Goal: Contribute content: Add original content to the website for others to see

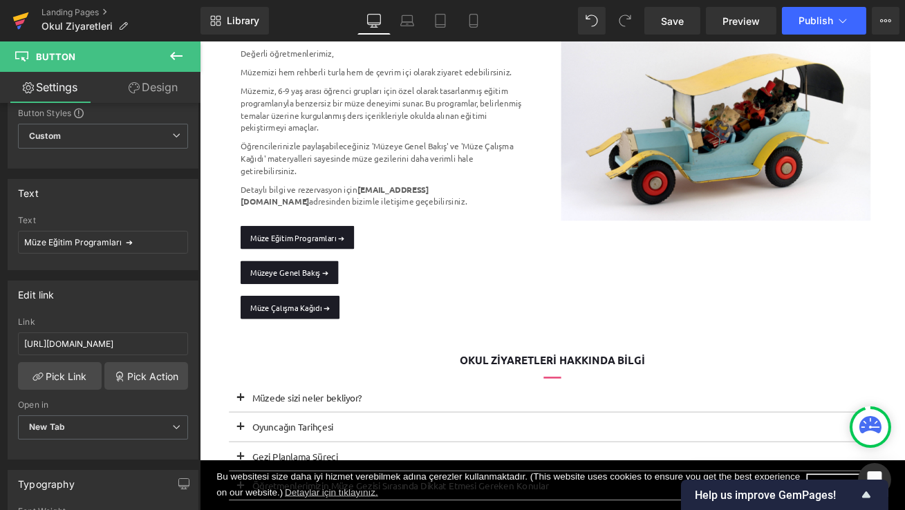
click at [24, 21] on icon at bounding box center [20, 20] width 17 height 35
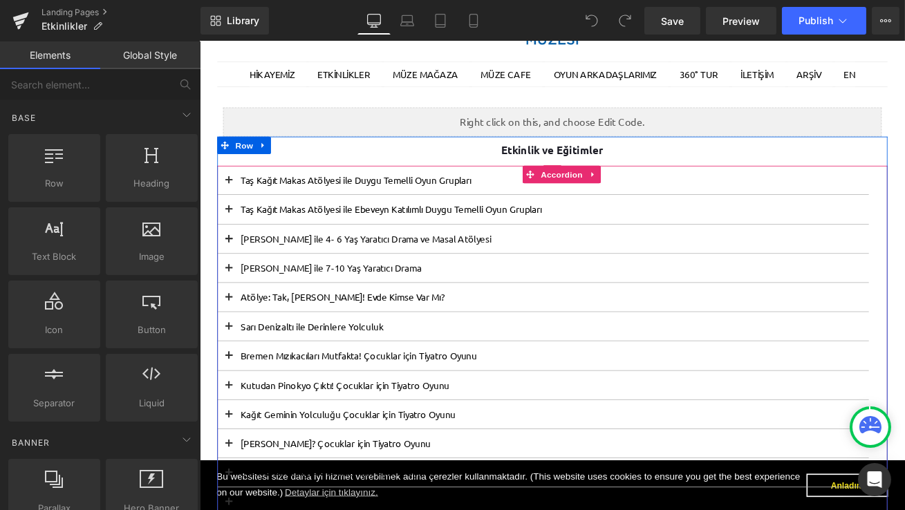
scroll to position [148, 0]
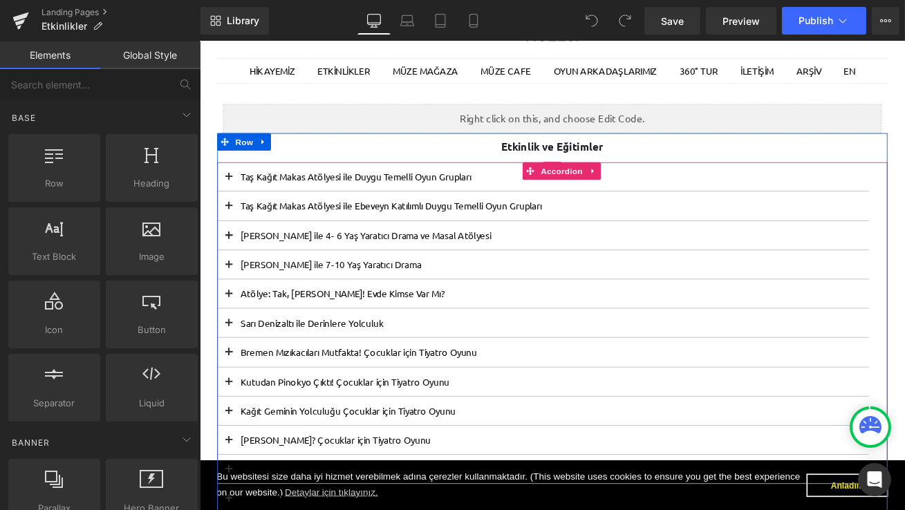
click at [235, 236] on button at bounding box center [234, 236] width 28 height 34
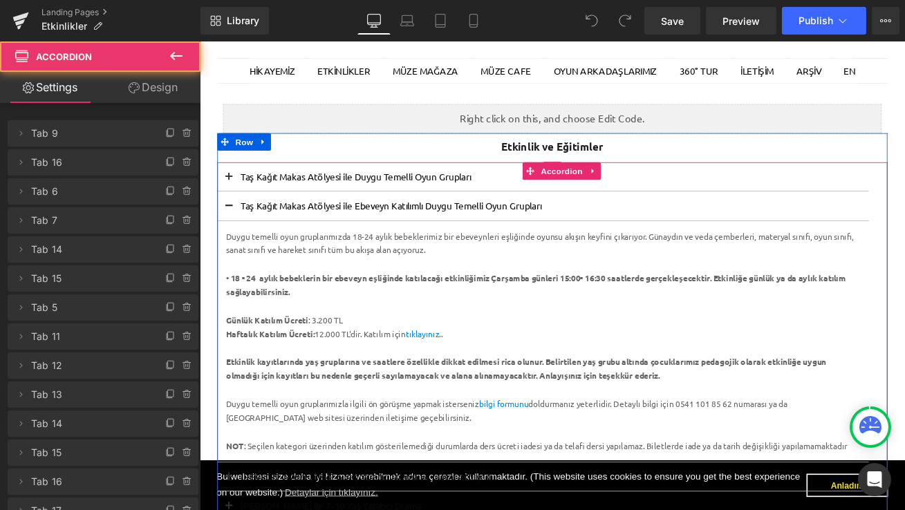
click at [235, 236] on button at bounding box center [234, 236] width 28 height 34
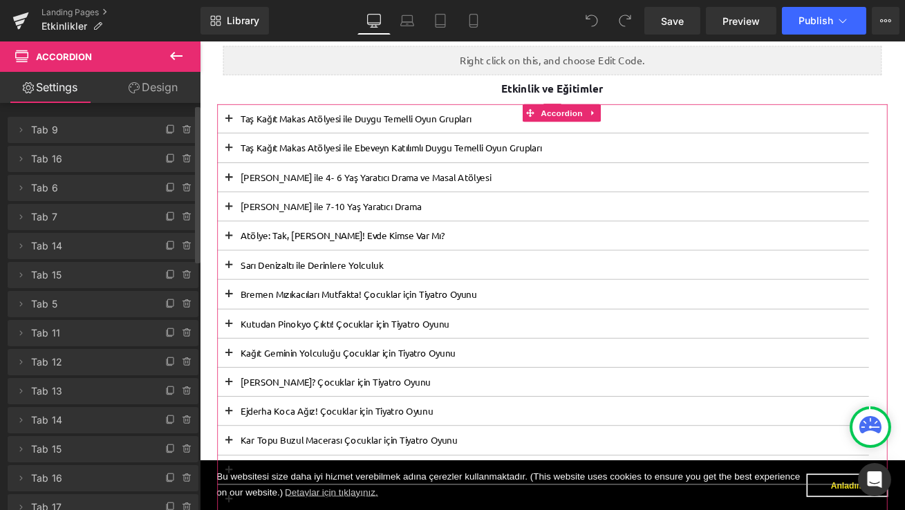
scroll to position [0, 0]
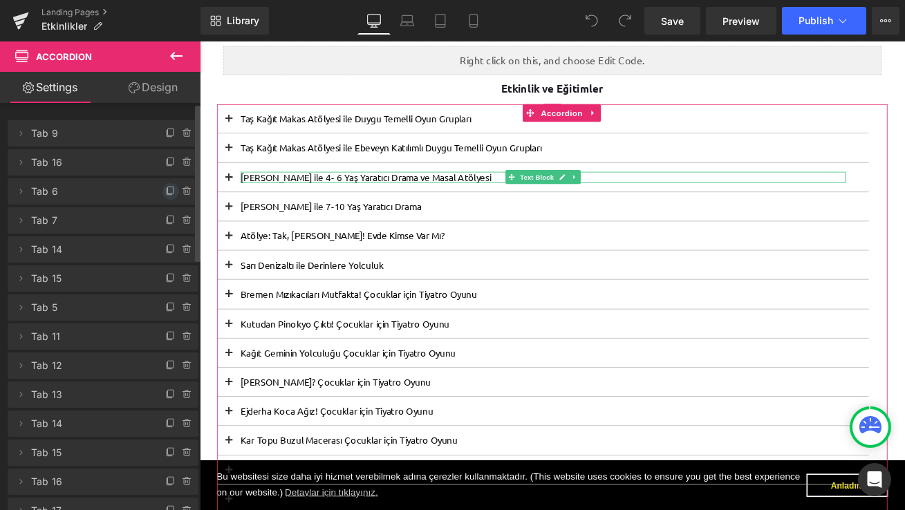
click at [168, 194] on icon at bounding box center [171, 190] width 6 height 7
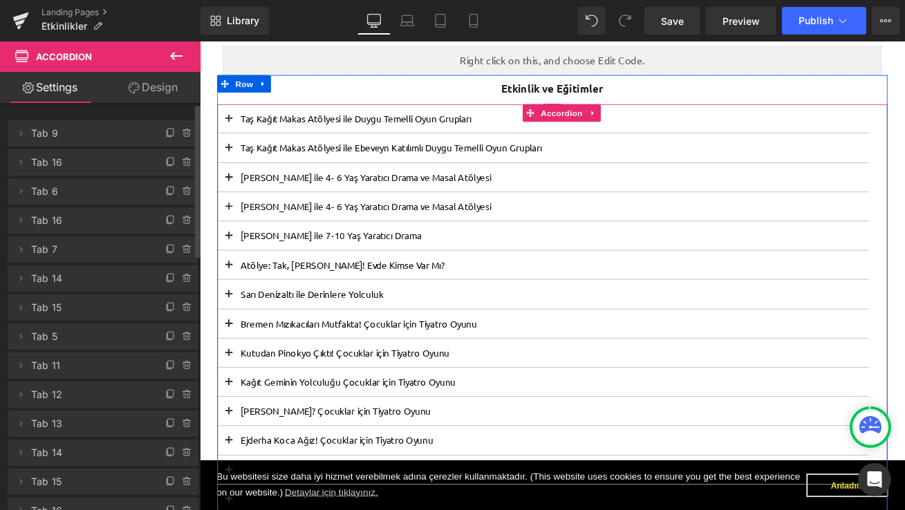
click at [235, 198] on button at bounding box center [234, 203] width 28 height 34
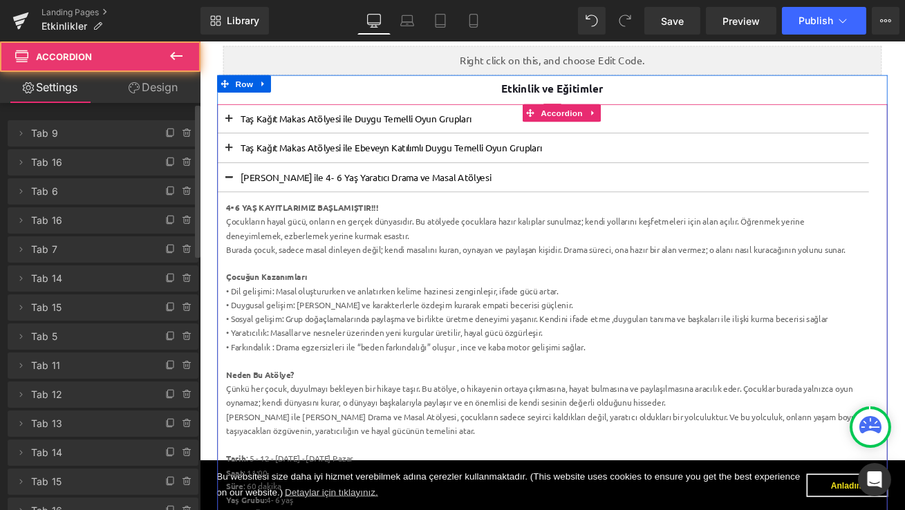
click at [199, 41] on div at bounding box center [199, 41] width 0 height 0
click at [393, 206] on font "[PERSON_NAME] ile 4- 6 Yaş Yaratıcı Drama ve Masal Atölyesi" at bounding box center [395, 203] width 297 height 14
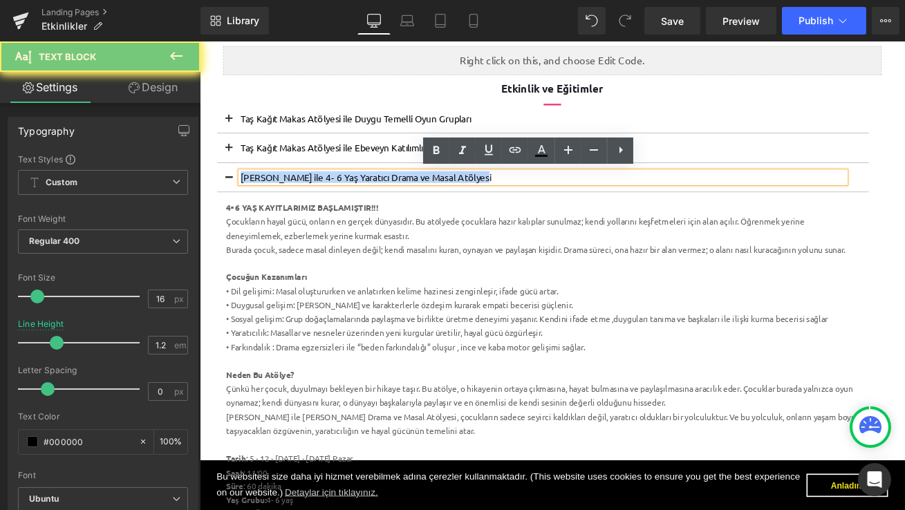
click at [393, 206] on font "[PERSON_NAME] ile 4- 6 Yaş Yaratıcı Drama ve Masal Atölyesi" at bounding box center [395, 203] width 297 height 14
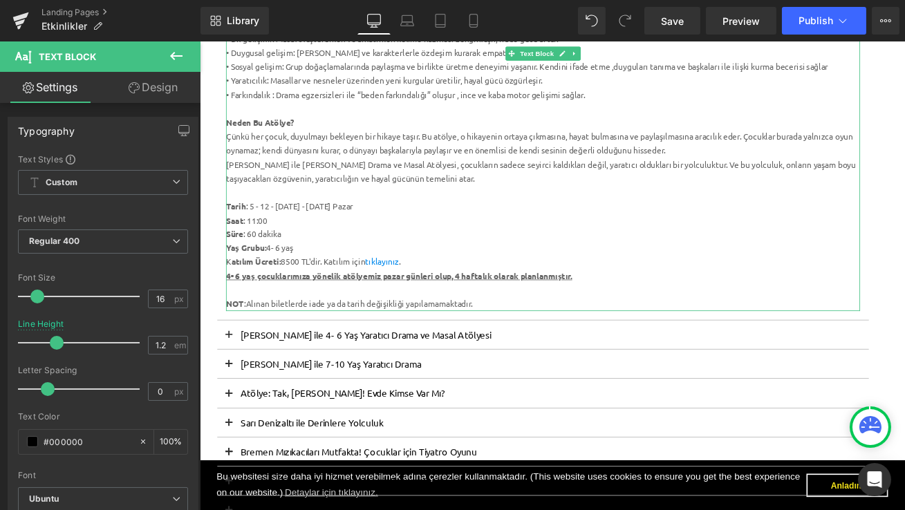
scroll to position [519, 0]
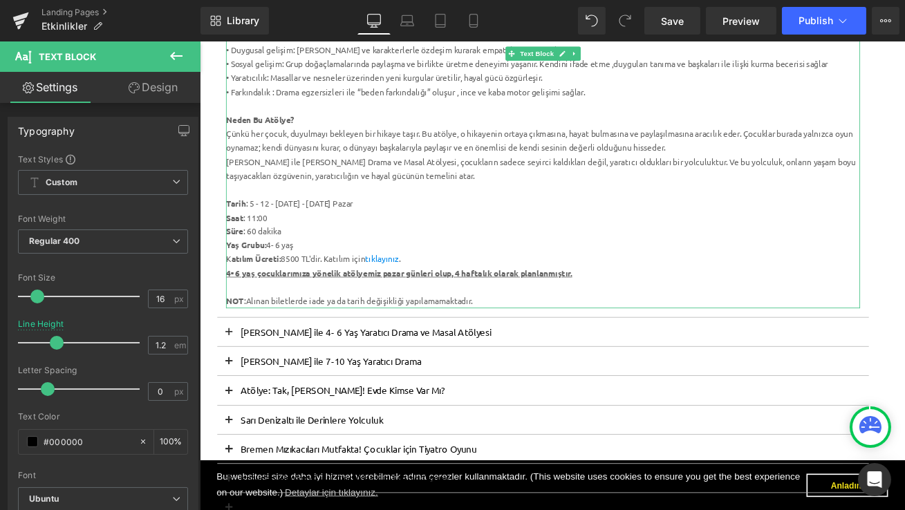
click at [522, 268] on div "Süre : 60 dakika" at bounding box center [606, 267] width 752 height 17
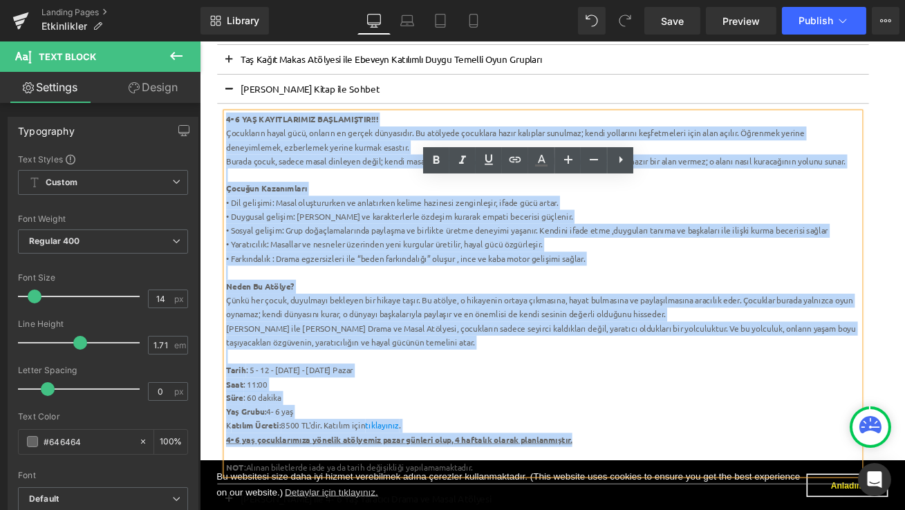
scroll to position [0, 0]
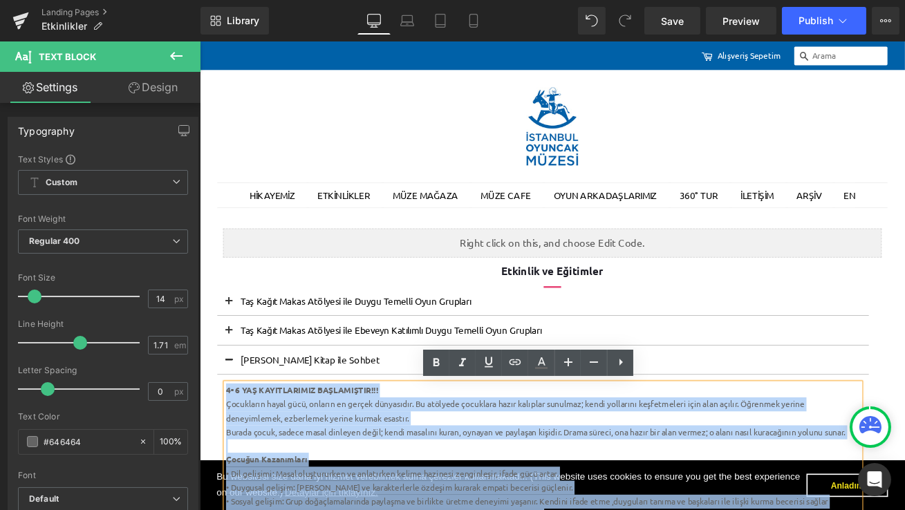
drag, startPoint x: 663, startPoint y: 319, endPoint x: 230, endPoint y: 458, distance: 455.4
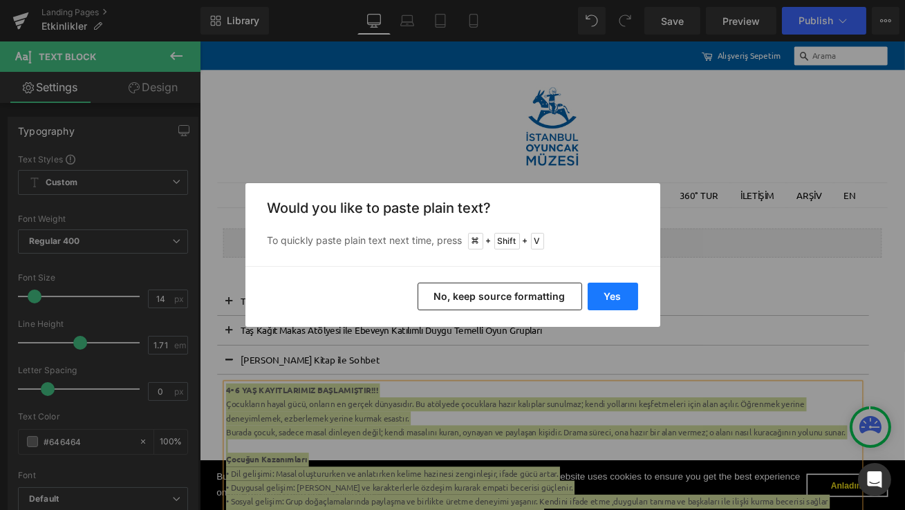
click at [628, 294] on button "Yes" at bounding box center [613, 297] width 50 height 28
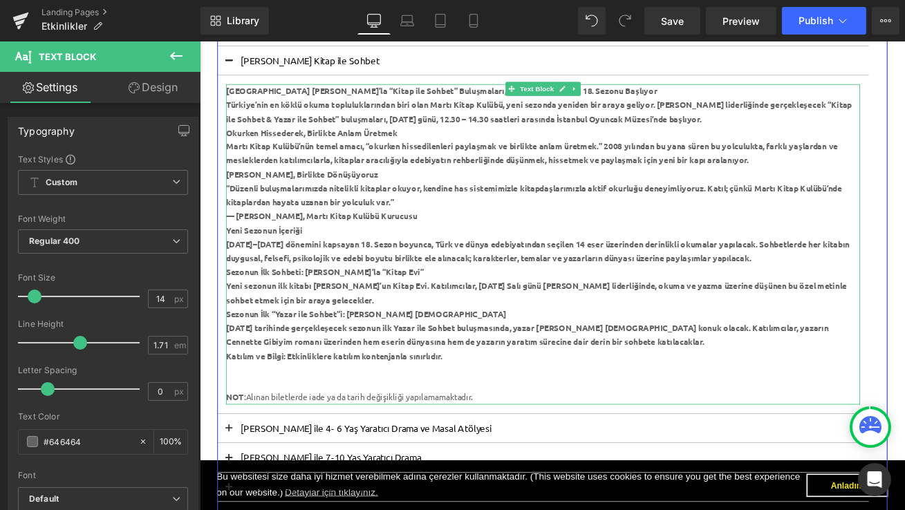
scroll to position [357, 0]
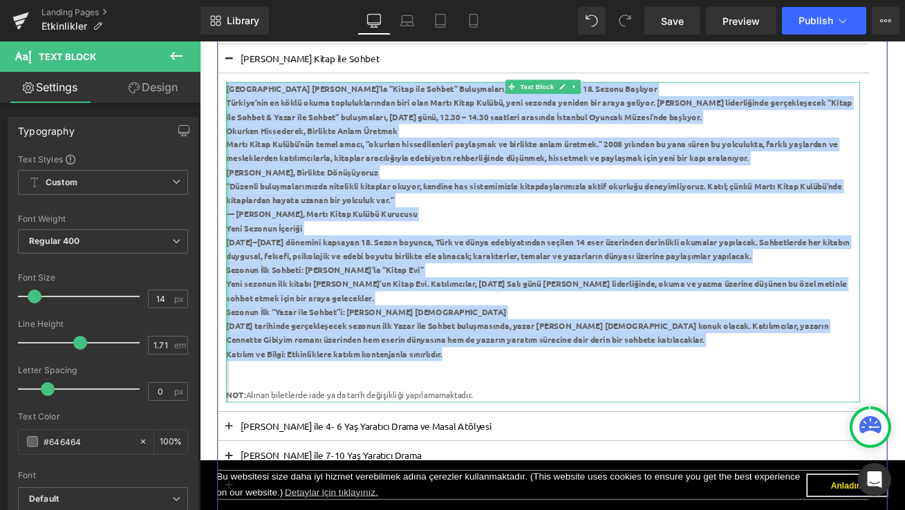
drag, startPoint x: 537, startPoint y: 426, endPoint x: 230, endPoint y: 99, distance: 448.5
click at [230, 99] on div "[GEOGRAPHIC_DATA] [PERSON_NAME]’la “Kitap ile Sohbet” Buluşmaları, Martı Kitap …" at bounding box center [606, 280] width 752 height 381
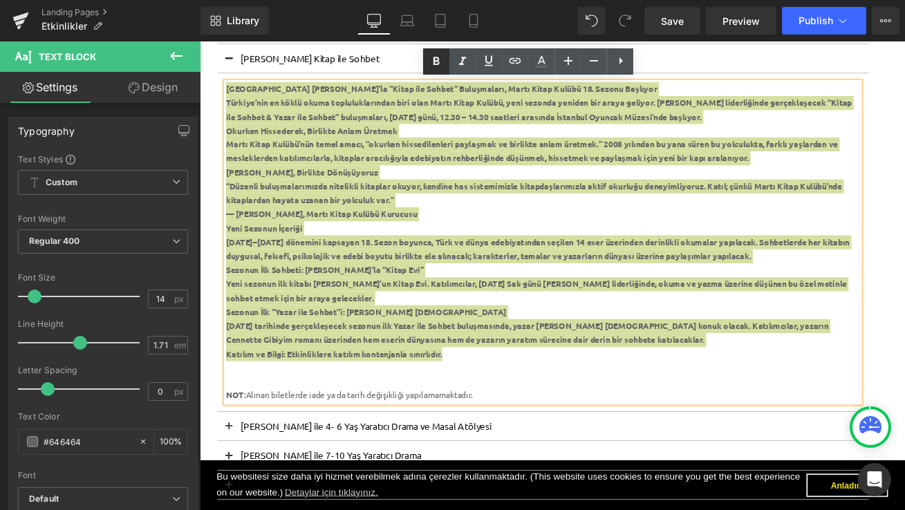
click at [434, 62] on icon at bounding box center [436, 61] width 6 height 8
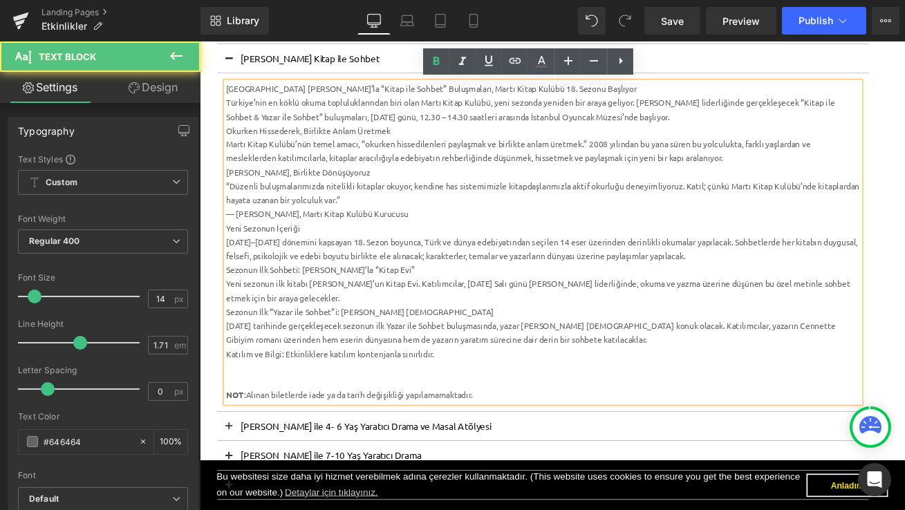
click at [441, 178] on div "Martı Kitap Kulübü’nün temel amacı, “okurken hissedilenleri paylaşmak ve birlik…" at bounding box center [606, 172] width 752 height 33
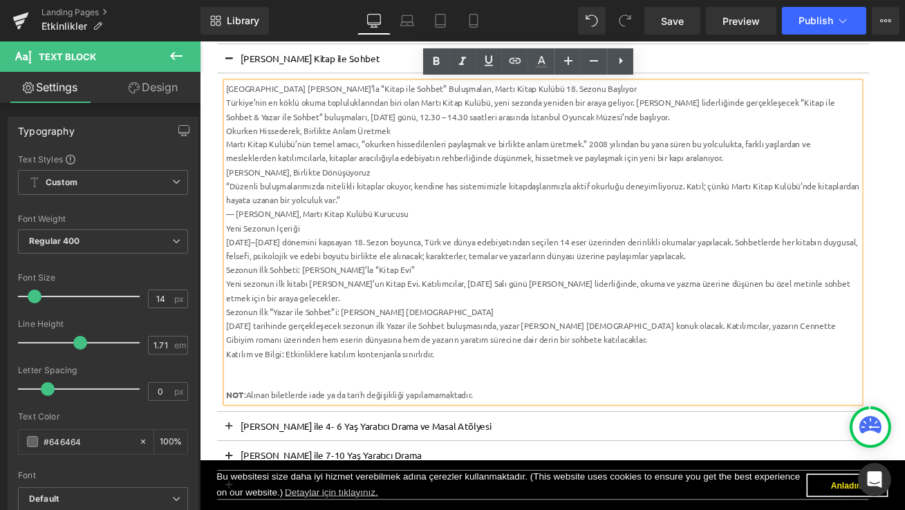
click at [755, 93] on div "[GEOGRAPHIC_DATA] [PERSON_NAME]’la “Kitap ile Sohbet” Buluşmaları, Martı Kitap …" at bounding box center [606, 98] width 752 height 17
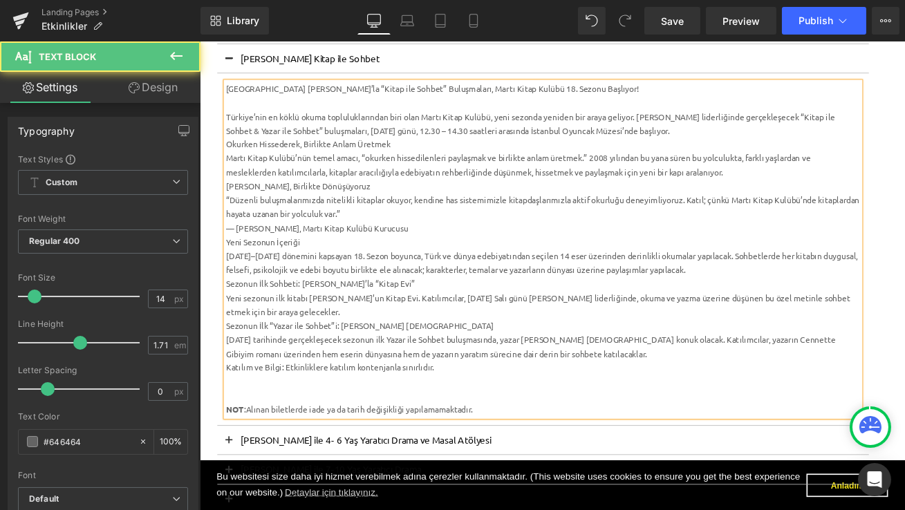
click at [269, 148] on div "Türkiye’nin en köklü okuma topluluklarından biri olan Martı Kitap Kulübü, yeni …" at bounding box center [606, 139] width 752 height 33
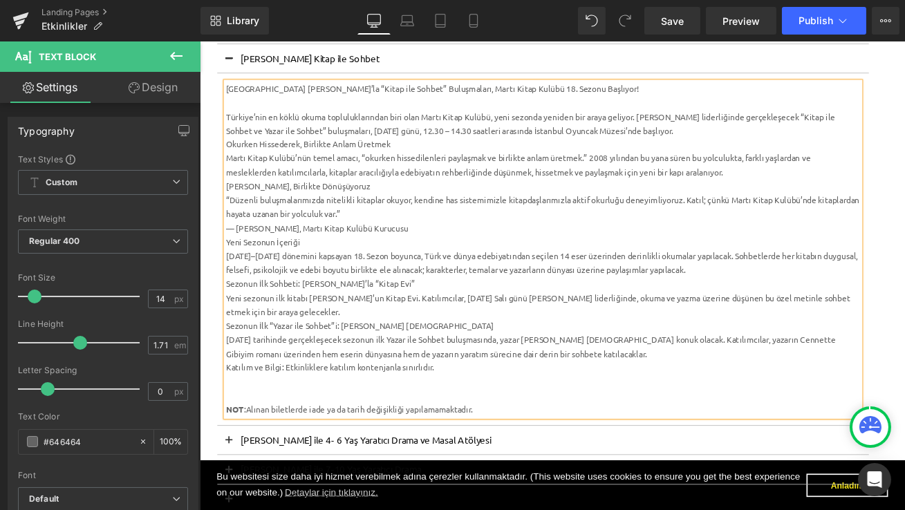
click at [840, 151] on div "Türkiye’nin en köklü okuma topluluklarından biri olan Martı Kitap Kulübü, yeni …" at bounding box center [606, 139] width 752 height 33
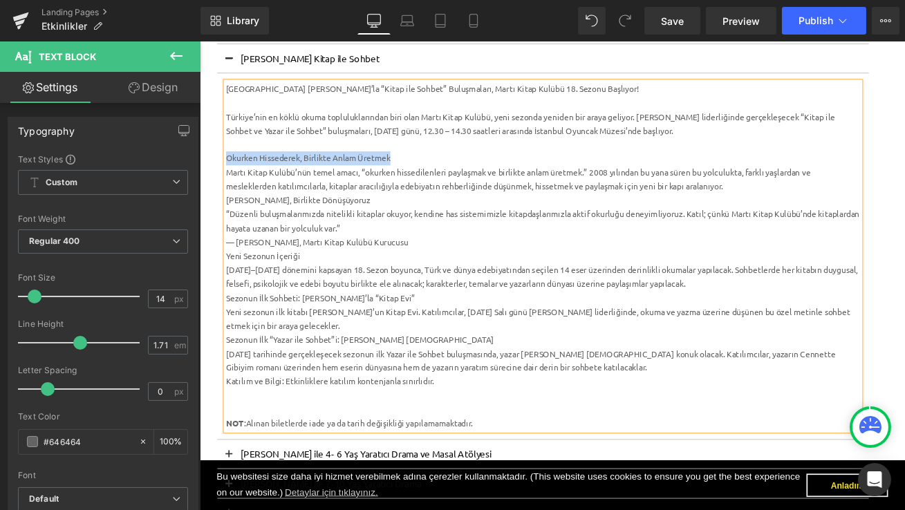
drag, startPoint x: 433, startPoint y: 178, endPoint x: 230, endPoint y: 178, distance: 202.6
click at [230, 178] on div "Okurken Hissederek, Birlikte Anlam Üretmek" at bounding box center [606, 180] width 752 height 17
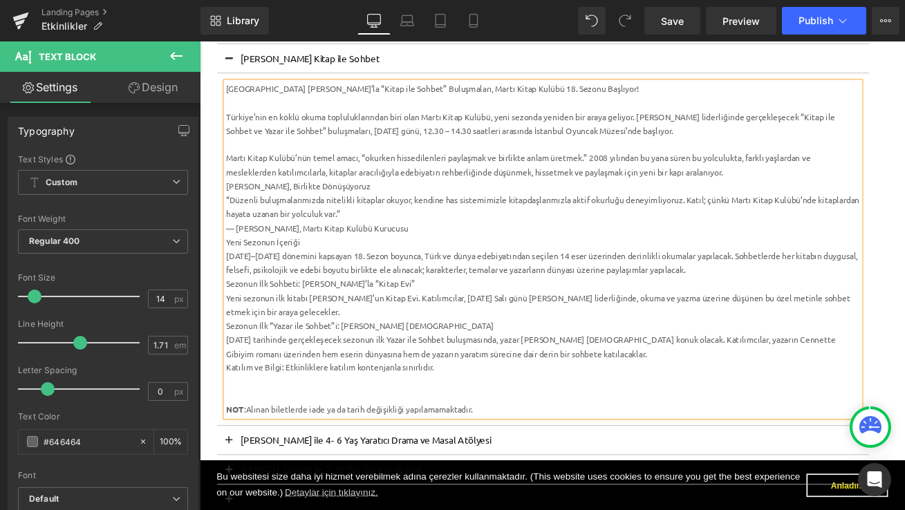
drag, startPoint x: 459, startPoint y: 263, endPoint x: 225, endPoint y: 178, distance: 248.4
click at [225, 178] on article "[GEOGRAPHIC_DATA] [PERSON_NAME]’la “Kitap ile Sohbet” Buluşmaları, Martı Kitap …" at bounding box center [606, 289] width 773 height 419
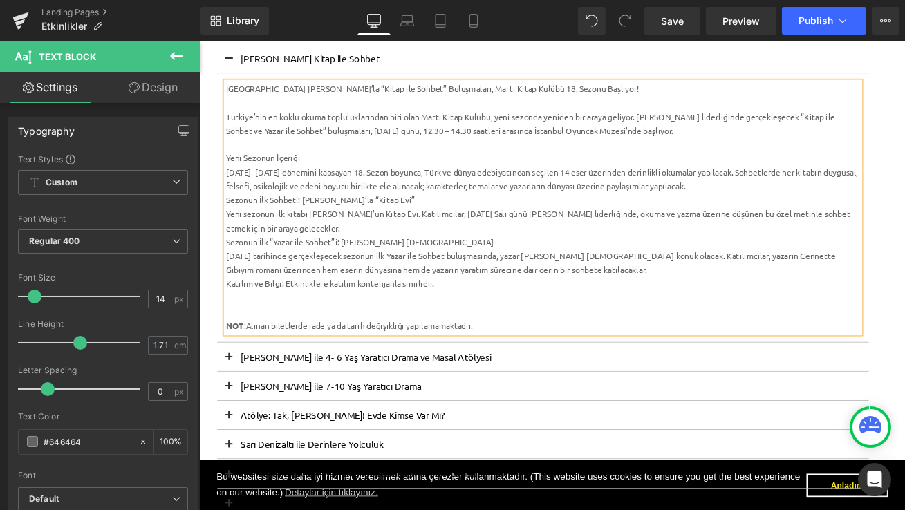
click at [331, 181] on div "Yeni Sezonun İçeriği" at bounding box center [606, 180] width 752 height 17
click at [787, 214] on div "[DATE]–[DATE] dönemini kapsayan 18. Sezon boyunca, Türk ve dünya edebiyatından …" at bounding box center [606, 205] width 752 height 33
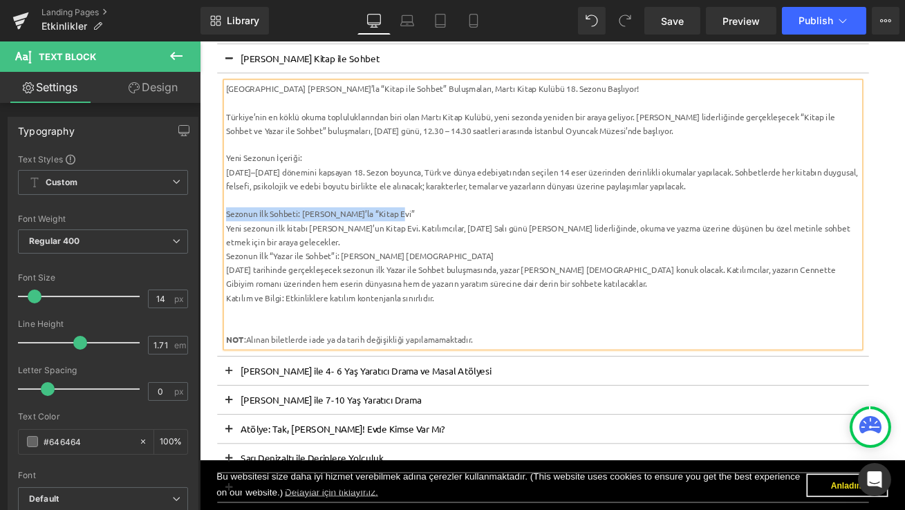
drag, startPoint x: 438, startPoint y: 247, endPoint x: 226, endPoint y: 242, distance: 212.3
click at [230, 242] on div "[GEOGRAPHIC_DATA] [PERSON_NAME]’la “Kitap ile Sohbet” Buluşmaları, Martı Kitap …" at bounding box center [606, 247] width 752 height 315
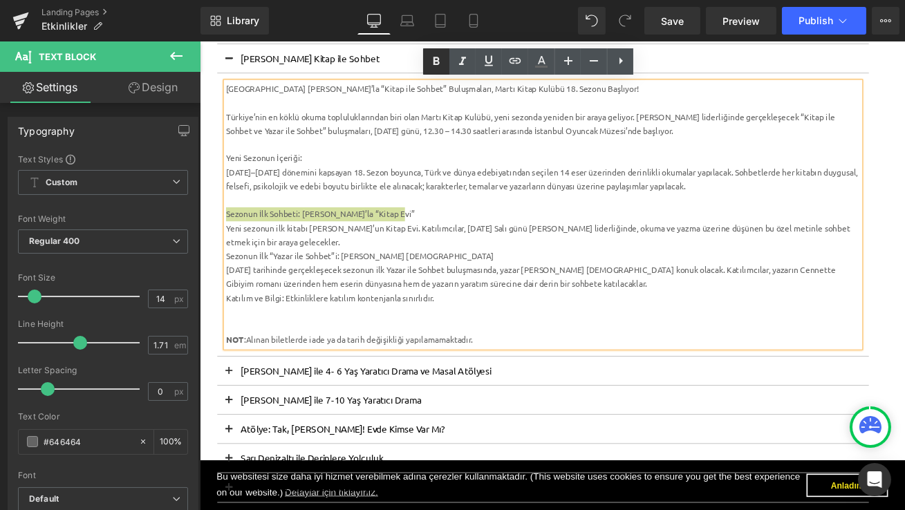
click at [437, 69] on icon at bounding box center [436, 61] width 17 height 17
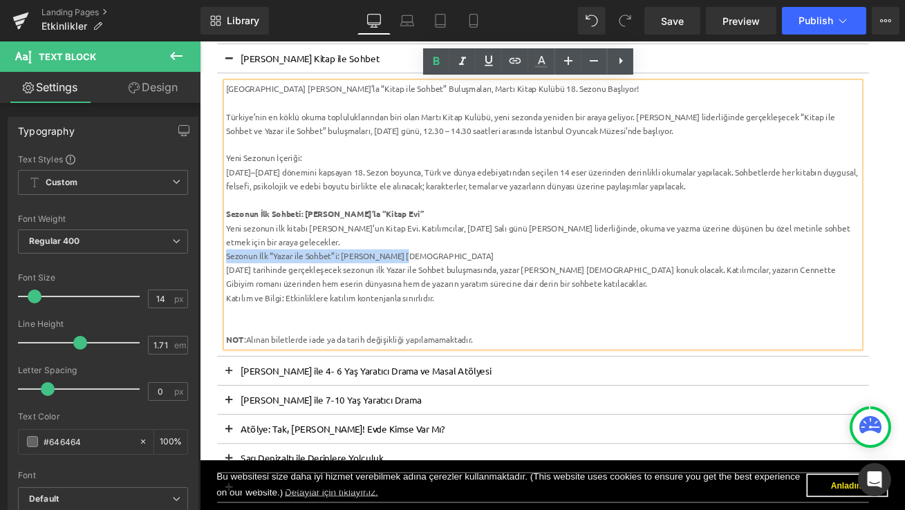
drag, startPoint x: 447, startPoint y: 295, endPoint x: 231, endPoint y: 295, distance: 215.7
click at [231, 295] on div "Sezonun İlk “Yazar ile Sohbet”i: [PERSON_NAME] [DEMOGRAPHIC_DATA]" at bounding box center [606, 296] width 752 height 17
click at [442, 63] on icon at bounding box center [436, 61] width 17 height 17
click at [468, 295] on div "Sezonun İlk “Yazar ile Sohbet”i: [PERSON_NAME] [DEMOGRAPHIC_DATA]" at bounding box center [606, 296] width 752 height 17
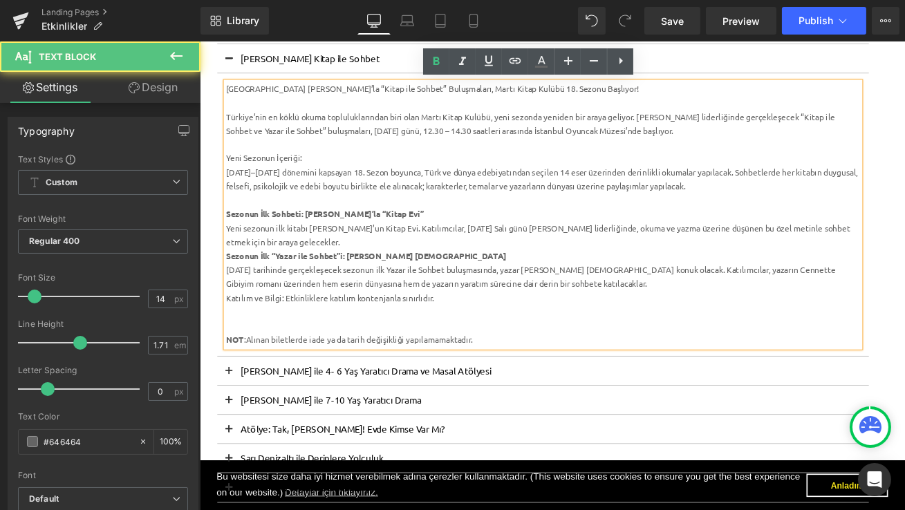
click at [262, 371] on div at bounding box center [606, 379] width 752 height 17
click at [681, 331] on div "[DATE] tarihinde gerçekleşecek sezonun ilk Yazar ile Sohbet buluşmasında, yazar…" at bounding box center [606, 321] width 752 height 33
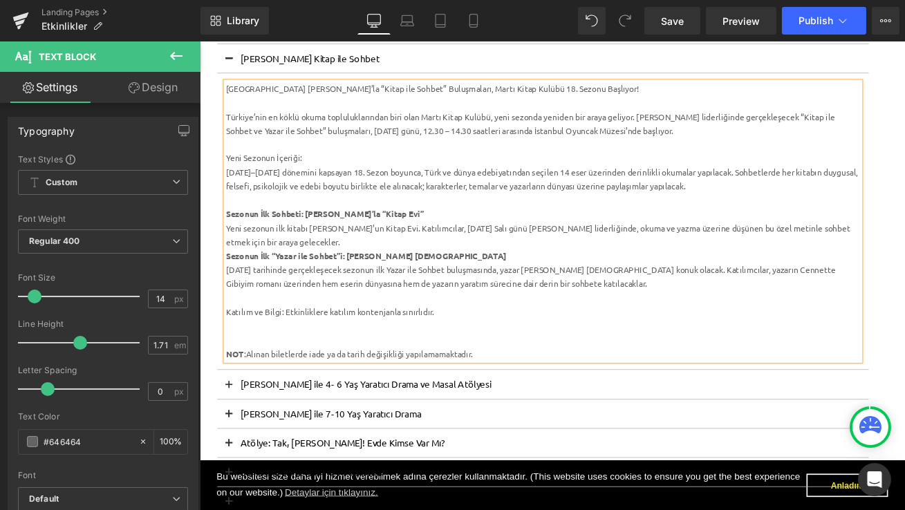
click at [488, 363] on div "Katılım ve Bilgi: Etkinliklere katılım kontenjanla sınırlıdır." at bounding box center [606, 363] width 752 height 17
click at [545, 362] on div "Katılım ve Bilgi: Etkinliklere katılım kontenjanla sınırlıdır. Katılım için tık…" at bounding box center [606, 363] width 752 height 17
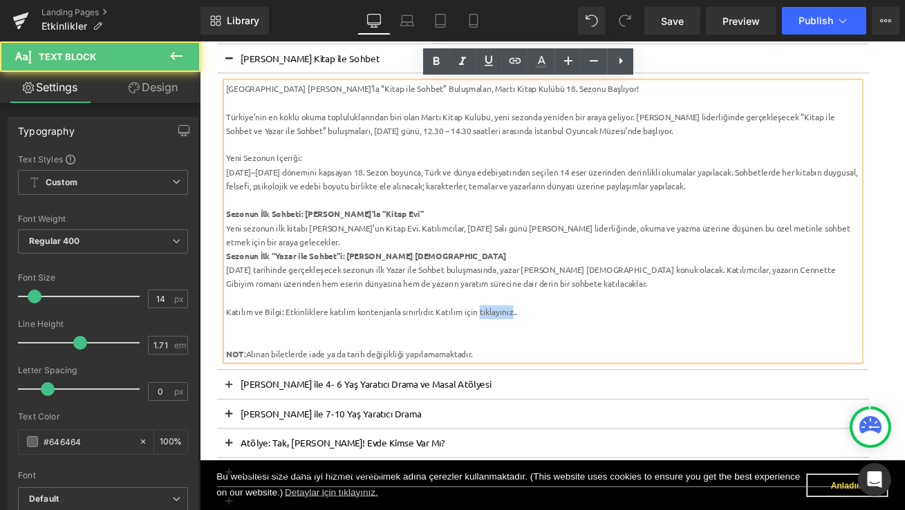
click at [545, 362] on div "Katılım ve Bilgi: Etkinliklere katılım kontenjanla sınırlıdır. Katılım için tık…" at bounding box center [606, 363] width 752 height 17
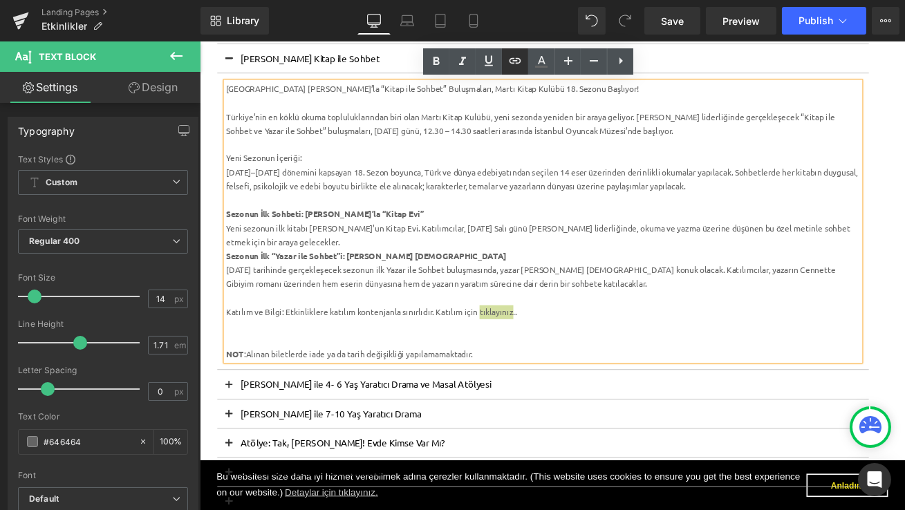
click at [514, 65] on icon at bounding box center [515, 61] width 17 height 17
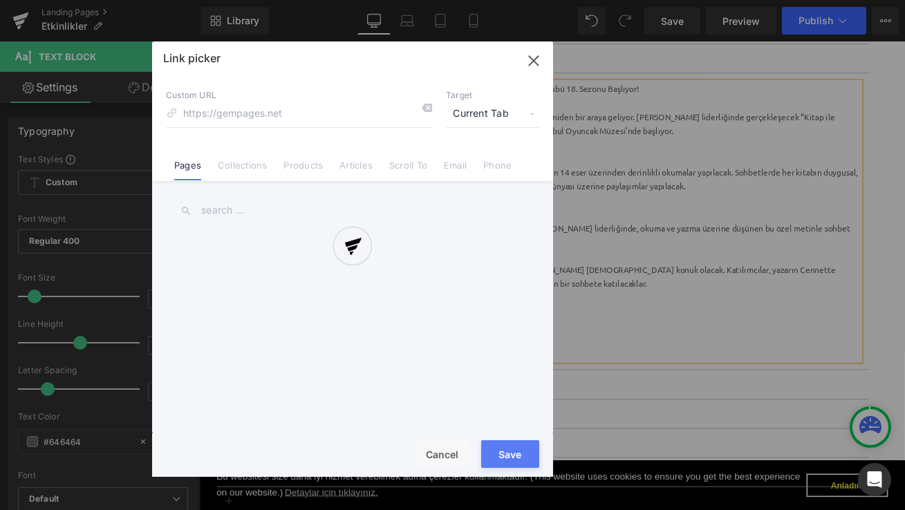
click at [667, 0] on div "Text Color Highlight Color #333333 Edit or remove link: Edit - Unlink - Cancel …" at bounding box center [452, 0] width 905 height 0
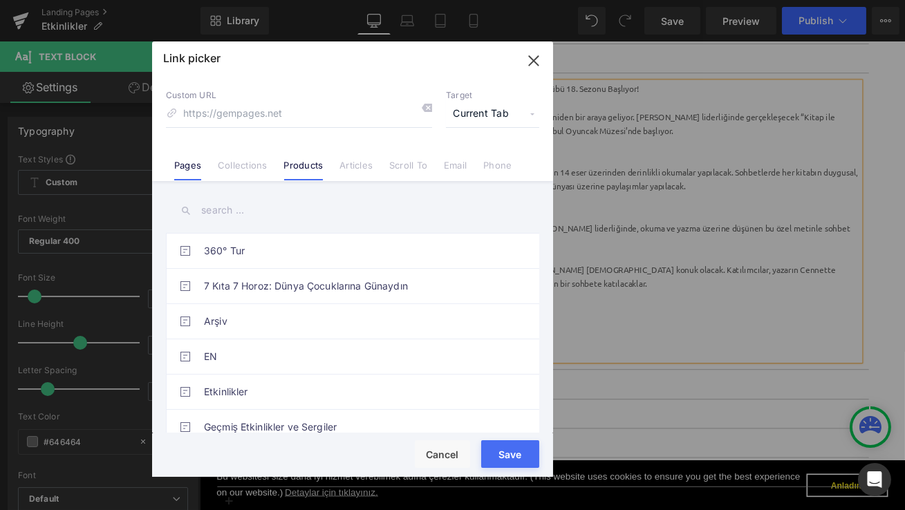
click at [299, 173] on link "Products" at bounding box center [303, 170] width 39 height 21
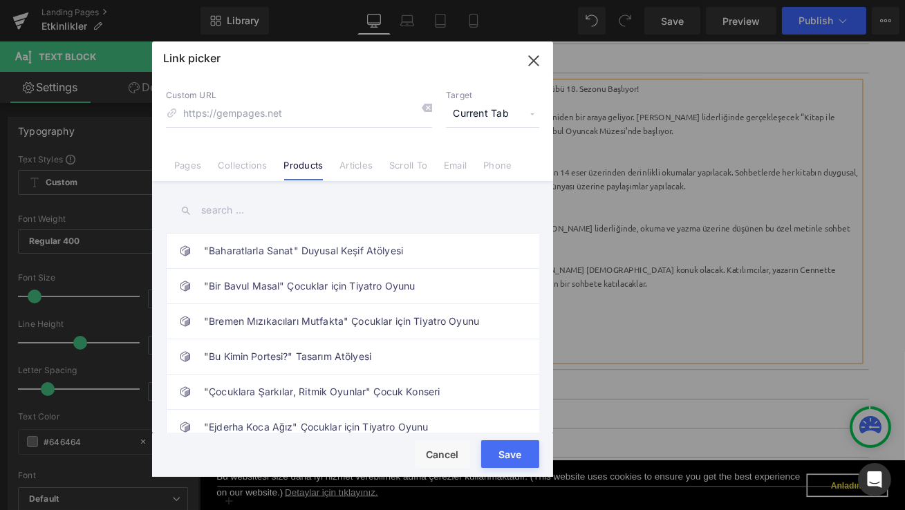
click at [247, 216] on input "text" at bounding box center [352, 210] width 373 height 31
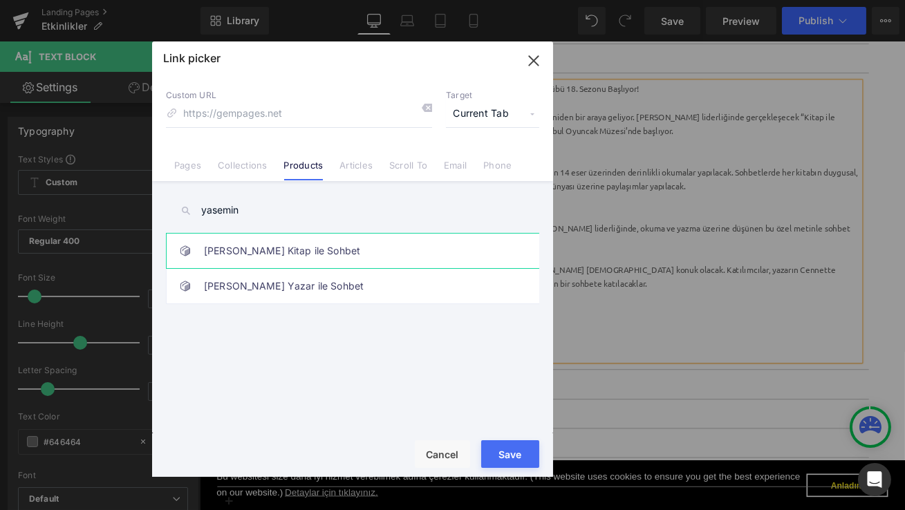
type input "yasemin"
click at [287, 244] on link "[PERSON_NAME] Kitap ile Sohbet" at bounding box center [356, 251] width 304 height 35
type input "/products/yasemin-sungurla-kitap-ile-sohbet"
click at [512, 448] on button "Save" at bounding box center [510, 454] width 58 height 28
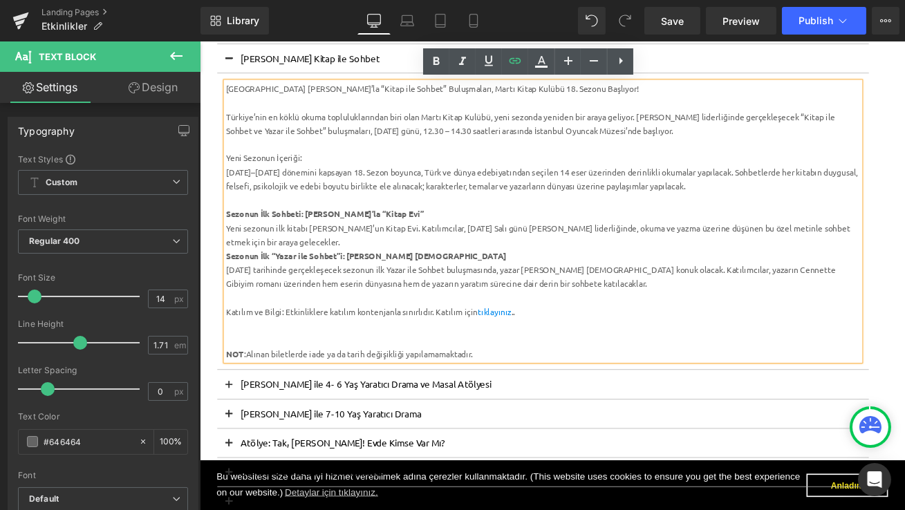
click at [431, 386] on div at bounding box center [606, 379] width 752 height 17
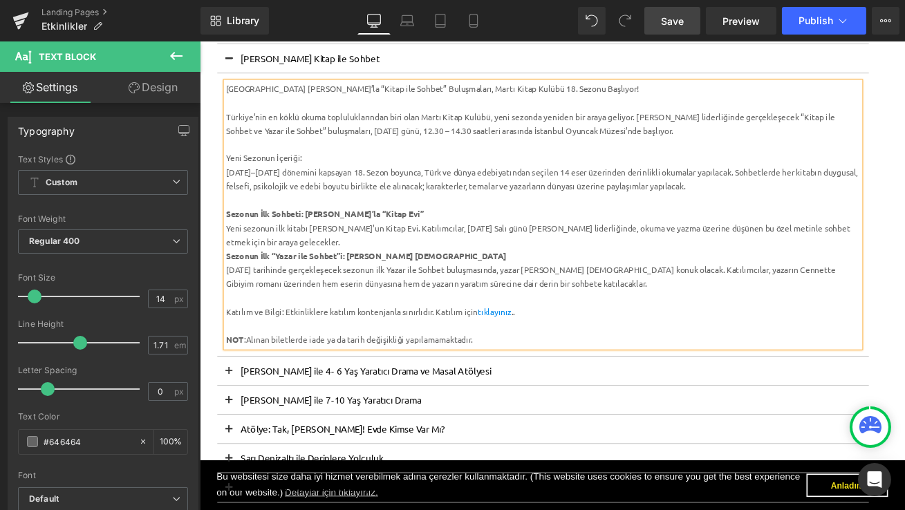
click at [682, 21] on span "Save" at bounding box center [672, 21] width 23 height 15
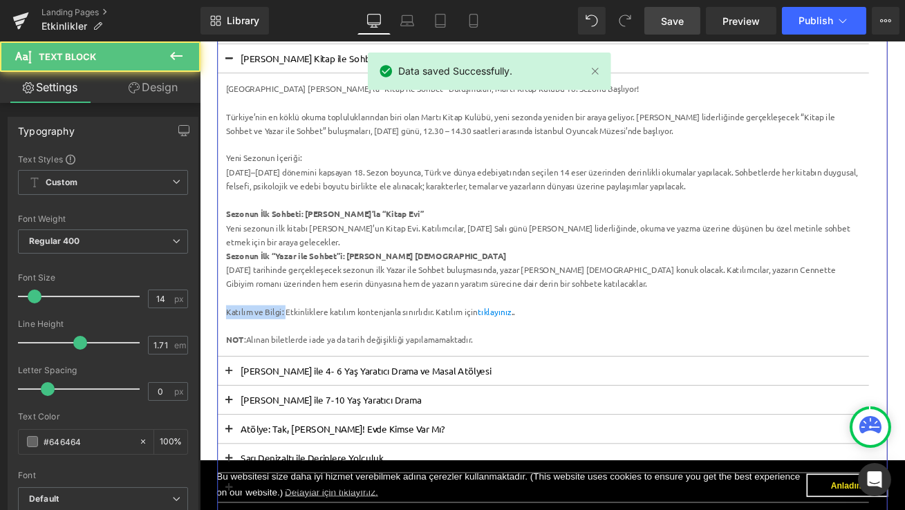
drag, startPoint x: 300, startPoint y: 363, endPoint x: 225, endPoint y: 362, distance: 74.7
click at [225, 362] on article "[GEOGRAPHIC_DATA] [PERSON_NAME]’la “Kitap ile Sohbet” Buluşmaları, Martı Kitap …" at bounding box center [606, 248] width 773 height 336
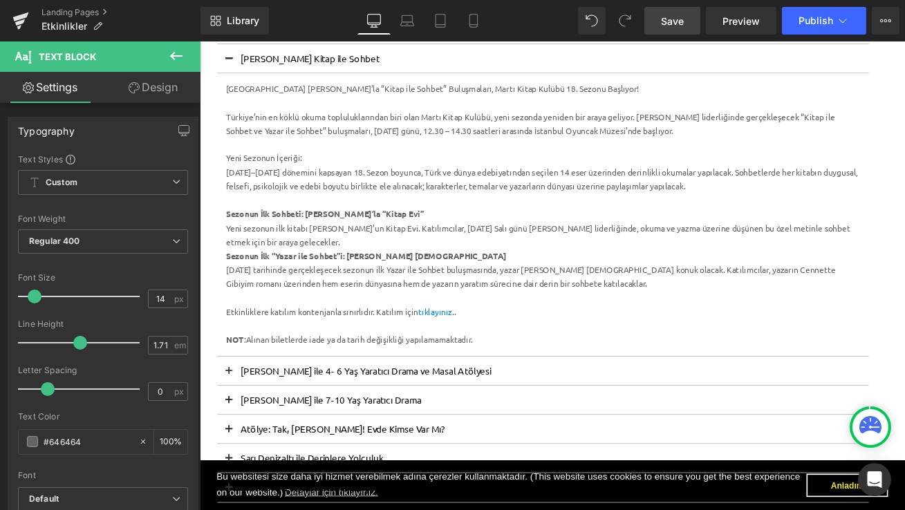
click at [687, 13] on link "Save" at bounding box center [672, 21] width 56 height 28
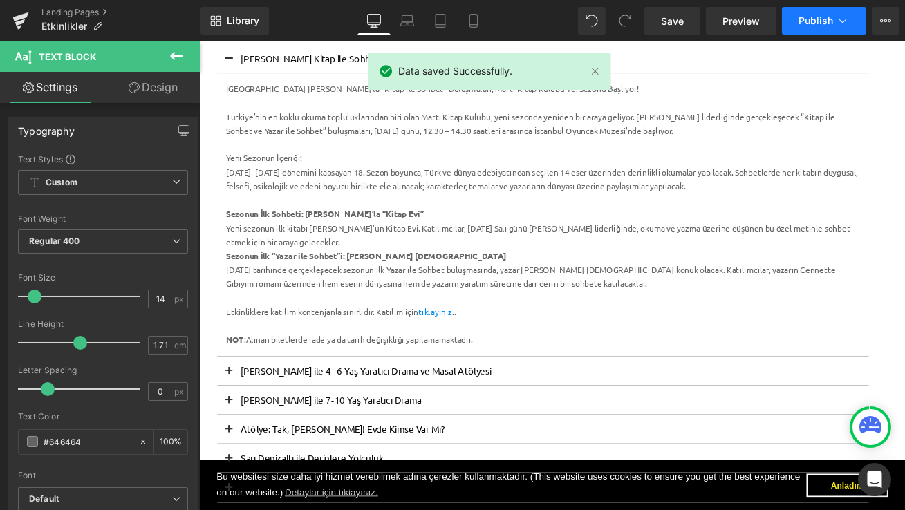
click at [823, 21] on span "Publish" at bounding box center [815, 20] width 35 height 11
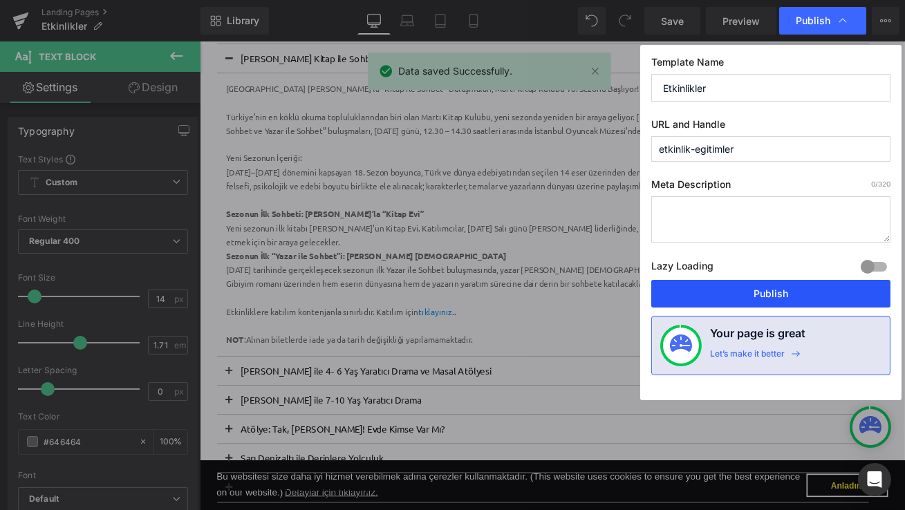
click at [749, 283] on button "Publish" at bounding box center [770, 294] width 239 height 28
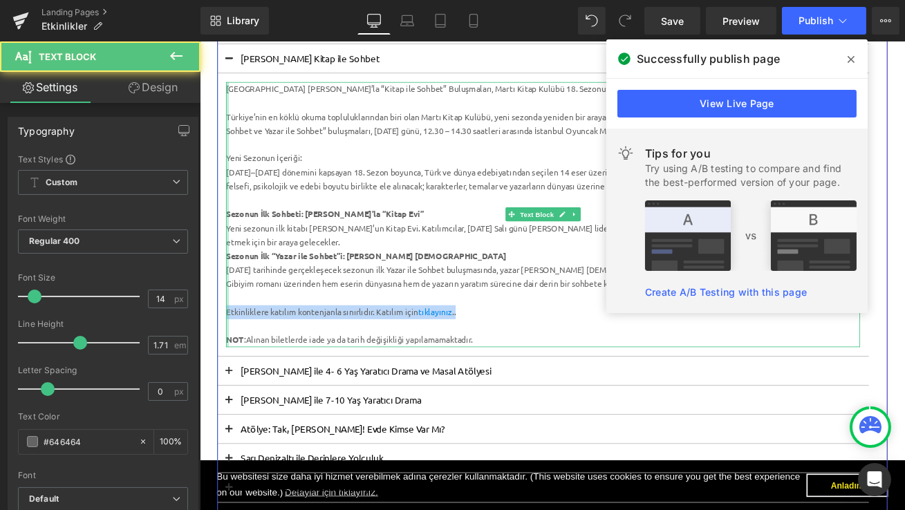
drag, startPoint x: 531, startPoint y: 361, endPoint x: 230, endPoint y: 355, distance: 301.5
click at [230, 355] on div "[GEOGRAPHIC_DATA] [PERSON_NAME]’la “Kitap ile Sohbet” Buluşmaları, Martı Kitap …" at bounding box center [606, 247] width 752 height 315
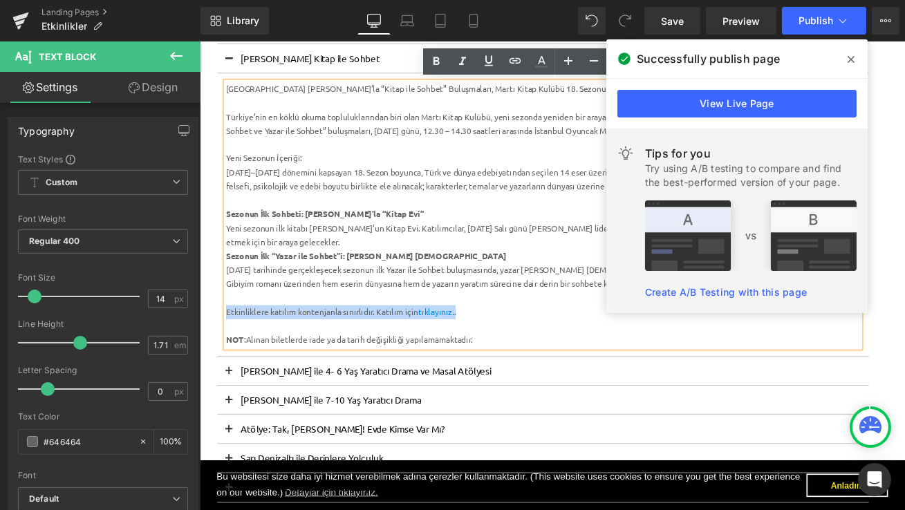
copy div "Etkinliklere katılım kontenjanla sınırlıdır. Katılım için tıklayınız .."
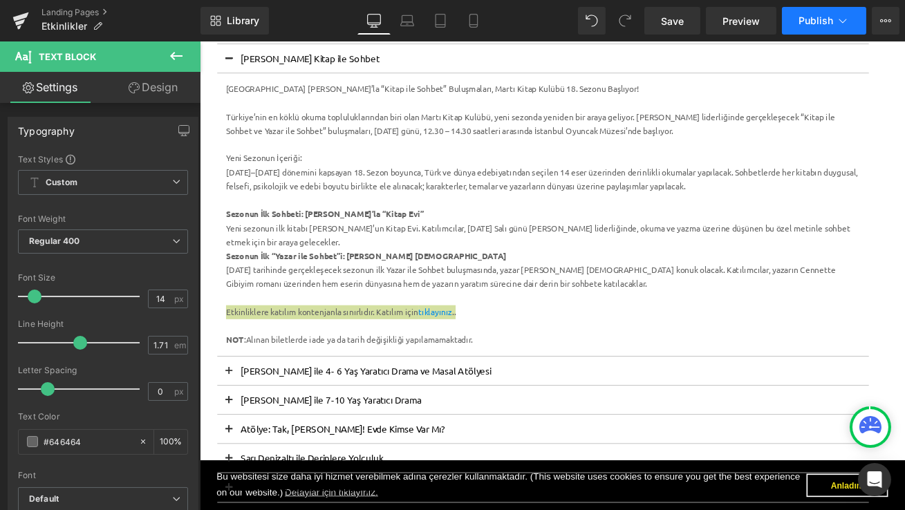
click at [825, 25] on span "Publish" at bounding box center [815, 20] width 35 height 11
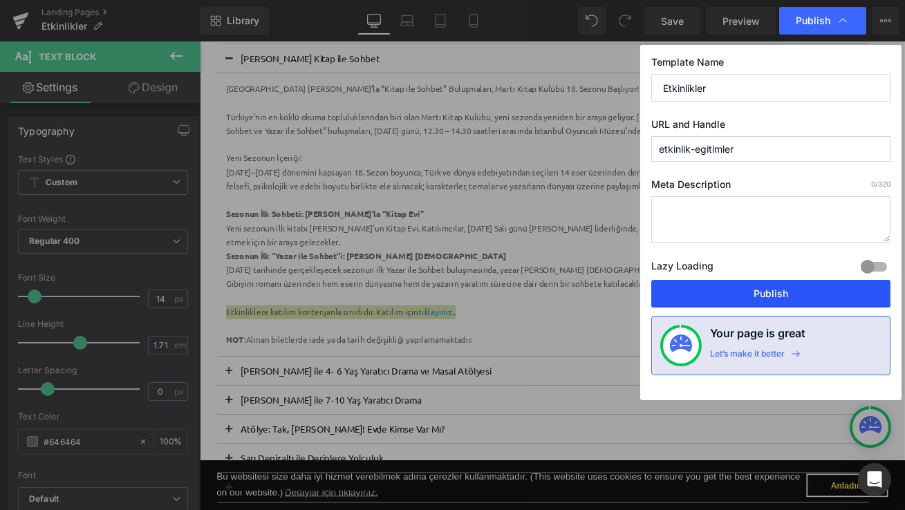
click at [772, 292] on button "Publish" at bounding box center [770, 294] width 239 height 28
